Goal: Task Accomplishment & Management: Manage account settings

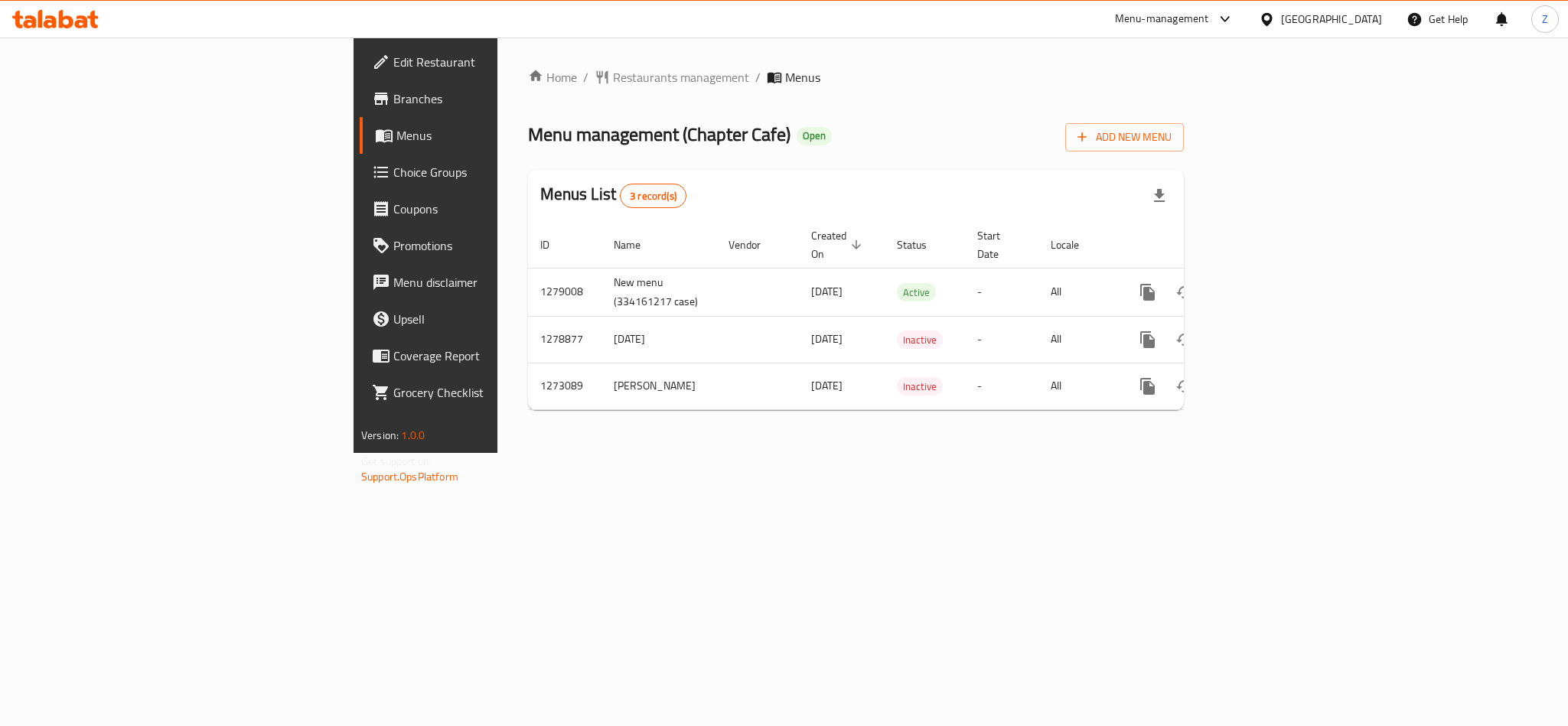
click at [1050, 68] on ol "Home / Restaurants management / Menus" at bounding box center [856, 77] width 656 height 18
